Goal: Navigation & Orientation: Find specific page/section

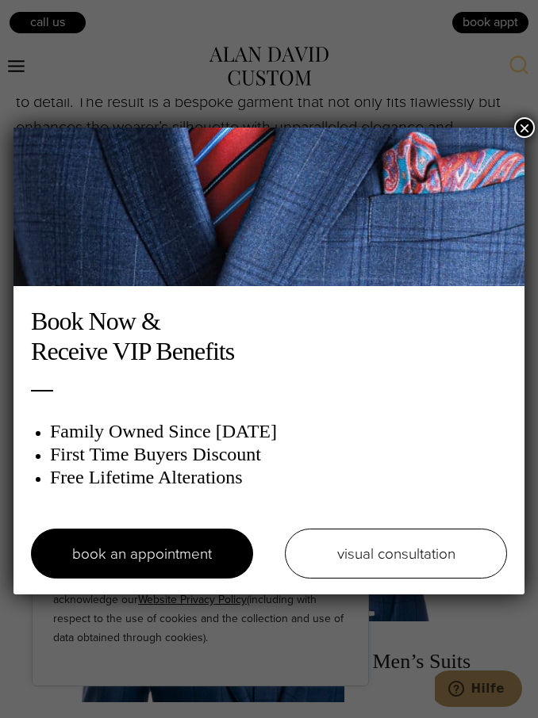
scroll to position [794, 0]
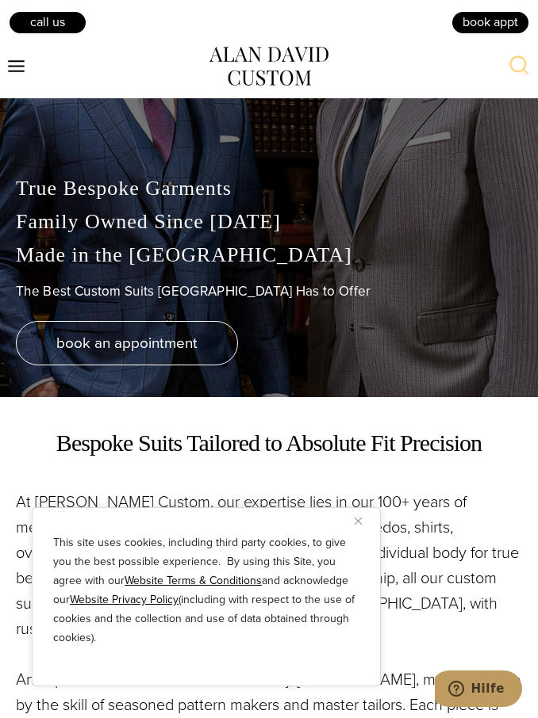
scroll to position [142, 0]
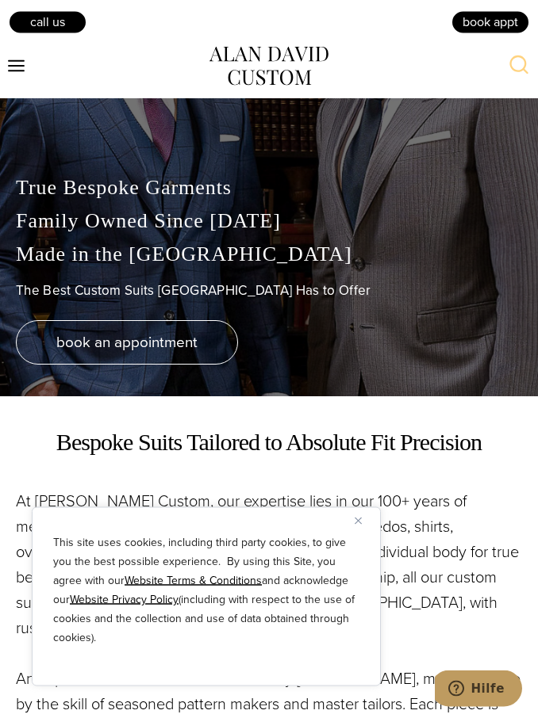
click at [15, 71] on icon "Open menu" at bounding box center [16, 66] width 17 height 12
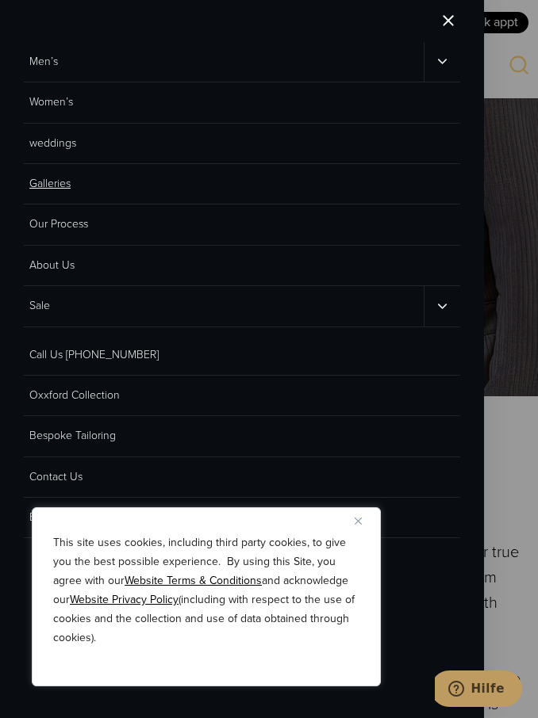
click at [57, 197] on link "Galleries" at bounding box center [242, 184] width 436 height 40
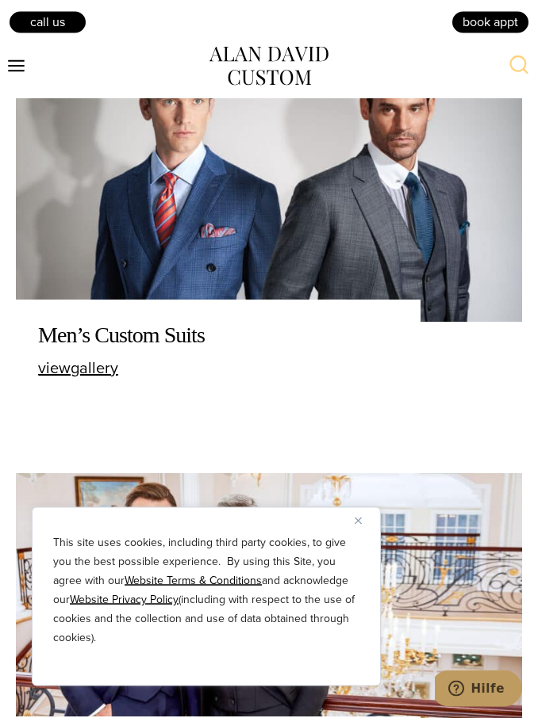
scroll to position [561, 0]
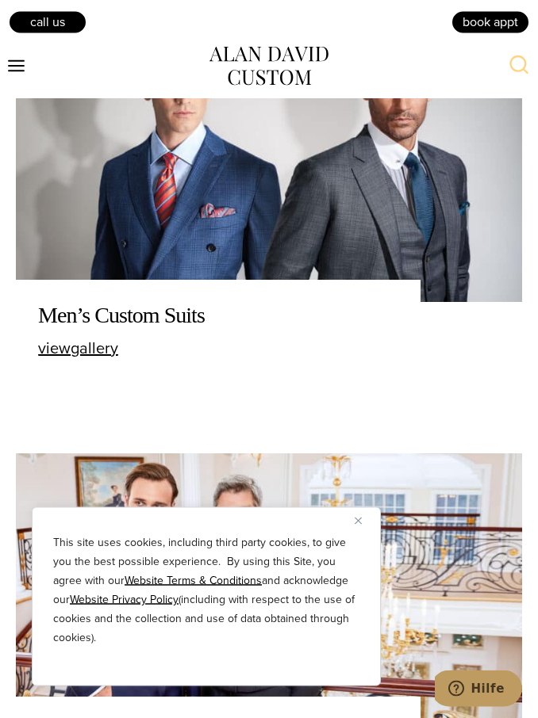
click at [356, 525] on img "Close" at bounding box center [357, 521] width 7 height 7
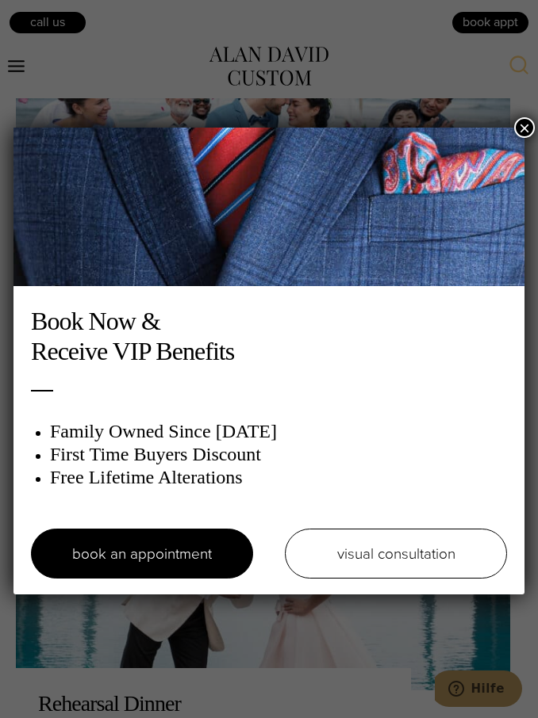
scroll to position [3027, 0]
